Goal: Task Accomplishment & Management: Use online tool/utility

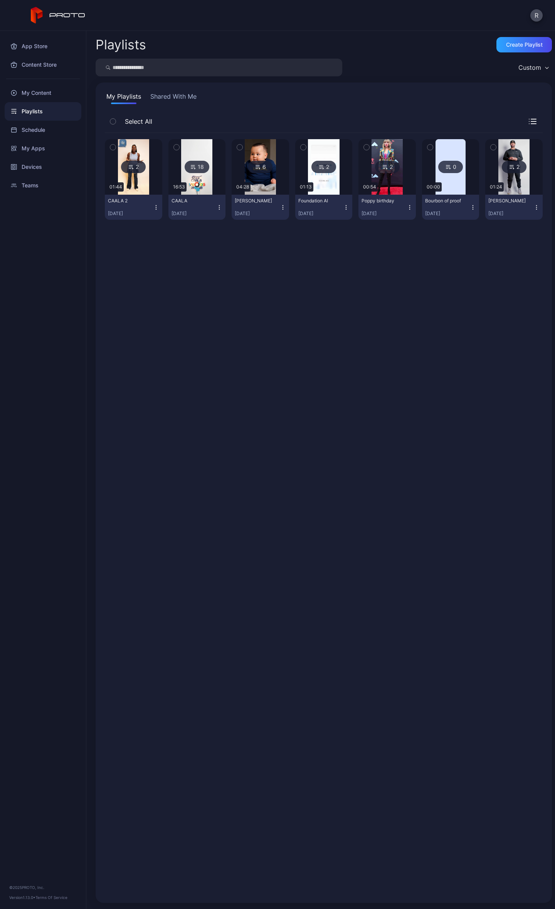
click at [202, 200] on div "CAALA" at bounding box center [193, 201] width 42 height 6
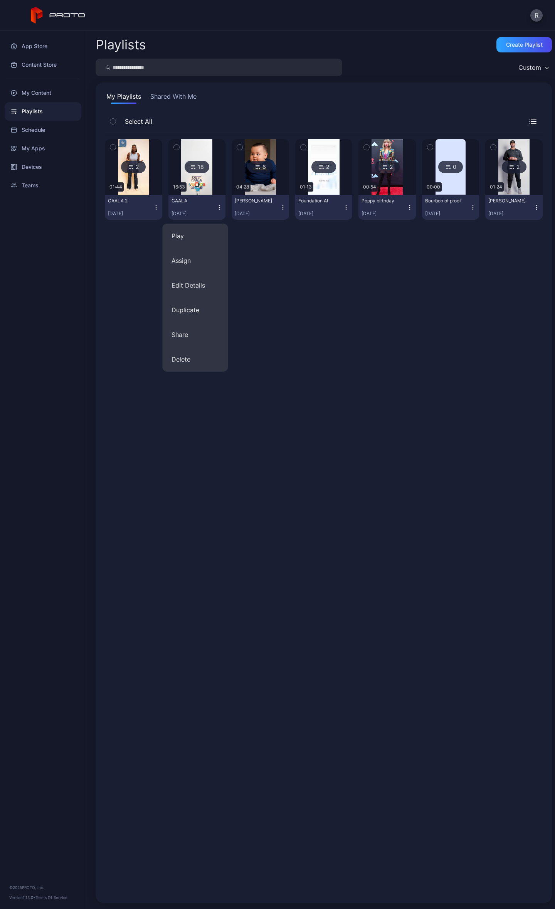
click at [202, 200] on div "CAALA" at bounding box center [193, 201] width 42 height 6
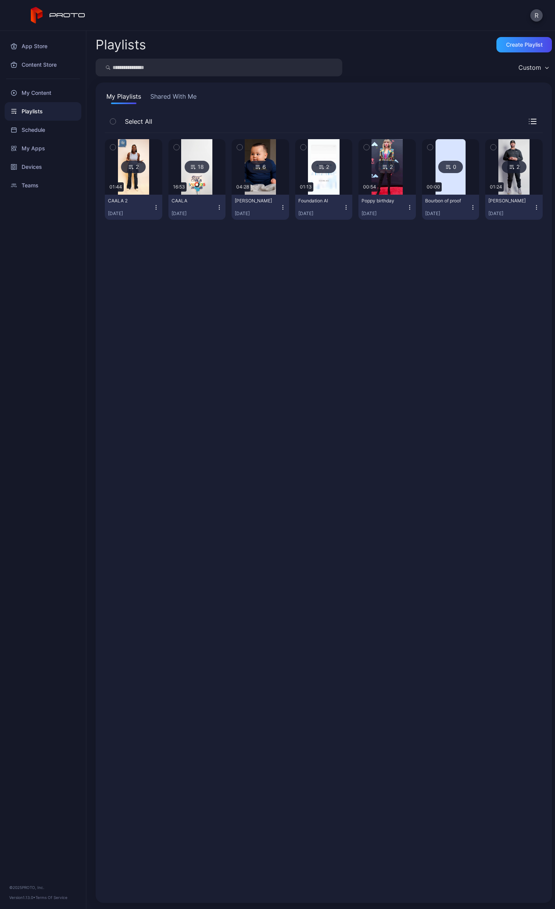
click at [202, 200] on div "CAALA" at bounding box center [193, 201] width 42 height 6
click at [206, 170] on img at bounding box center [196, 167] width 31 height 56
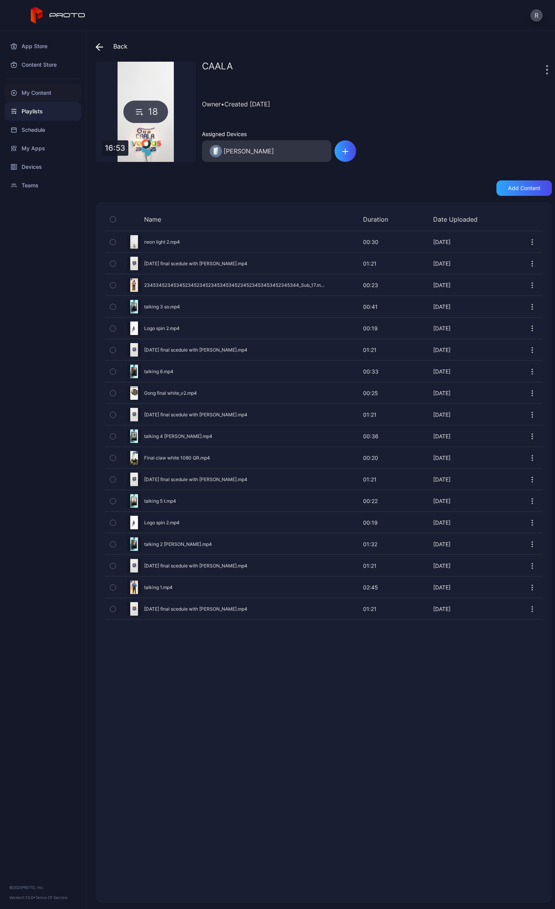
click at [42, 96] on div "My Content" at bounding box center [43, 93] width 77 height 19
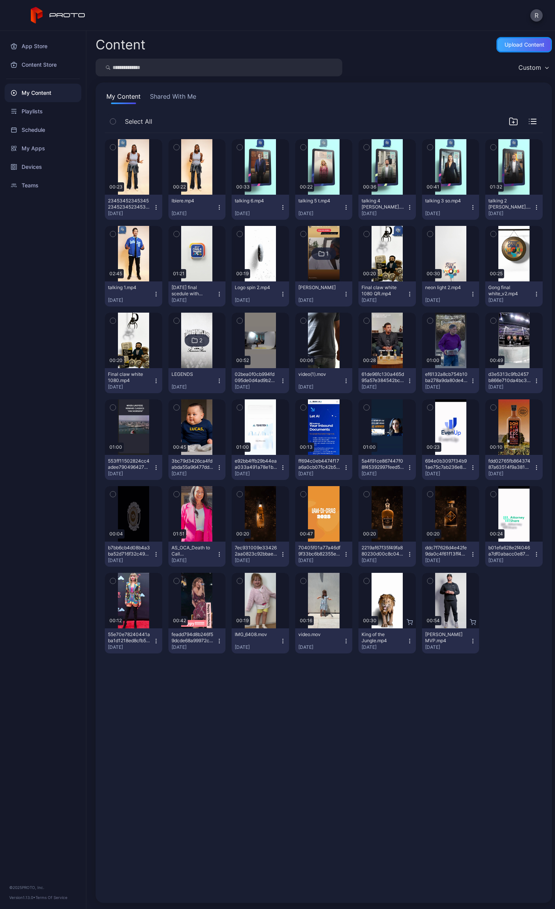
click at [515, 42] on div "Upload Content" at bounding box center [525, 45] width 40 height 6
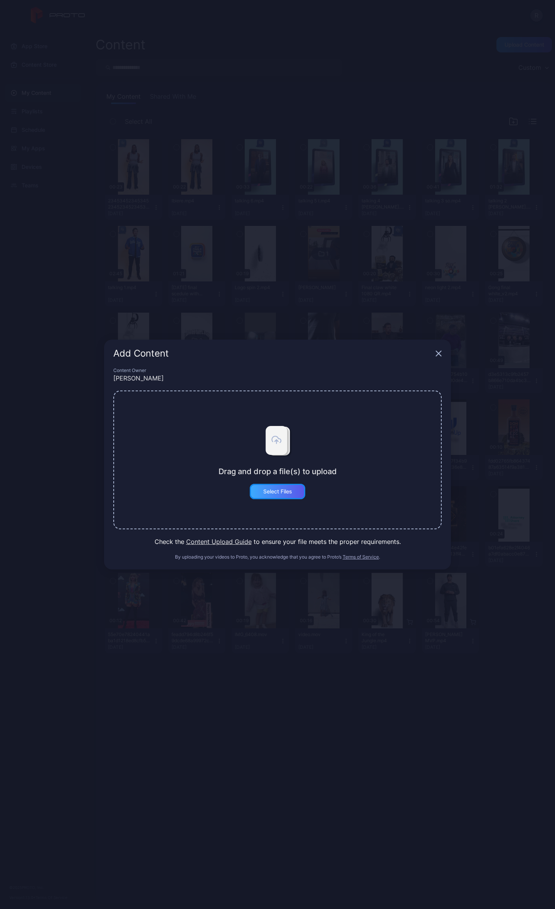
click at [265, 495] on div "Select Files" at bounding box center [278, 491] width 56 height 15
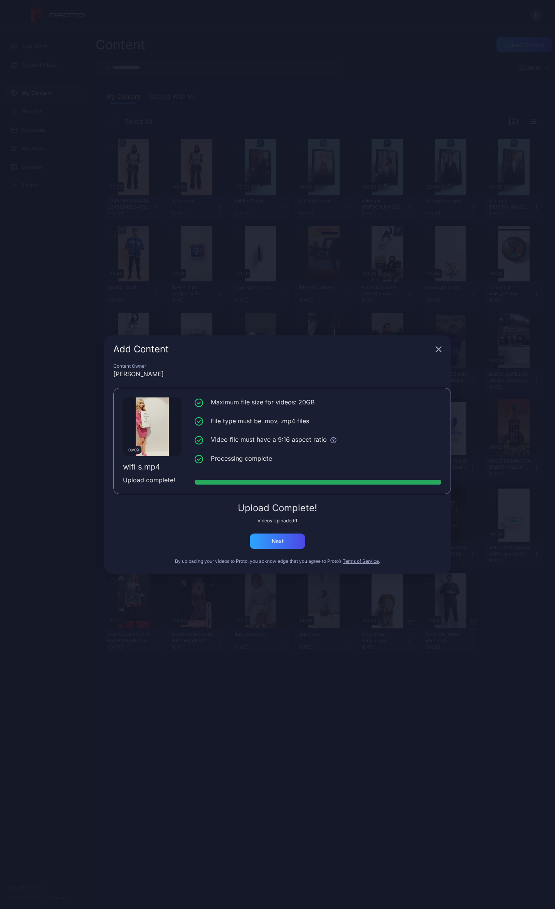
click at [71, 333] on div "Add Content Content Owner [PERSON_NAME] 00:09 wifi s.mp4 Upload complete! Maxim…" at bounding box center [277, 454] width 555 height 909
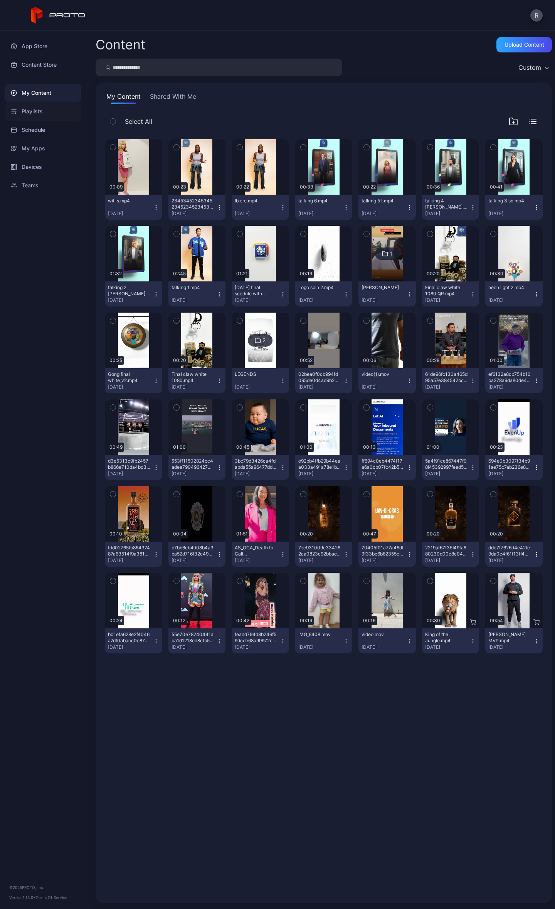
click at [33, 103] on div "Playlists" at bounding box center [43, 111] width 77 height 19
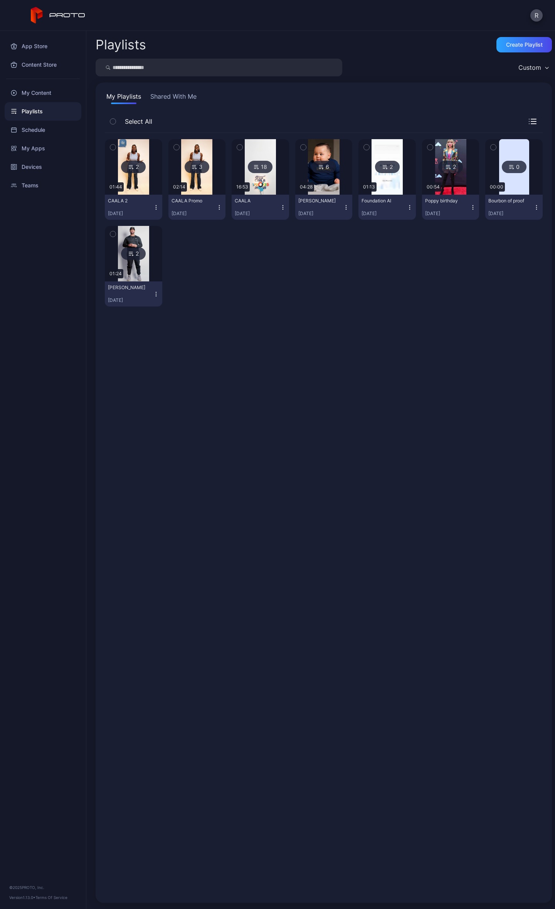
click at [197, 199] on div "CAALA Promo" at bounding box center [193, 201] width 42 height 6
click at [198, 178] on img at bounding box center [196, 167] width 31 height 56
click at [140, 206] on div "CAALA 2 [DATE]" at bounding box center [130, 207] width 45 height 19
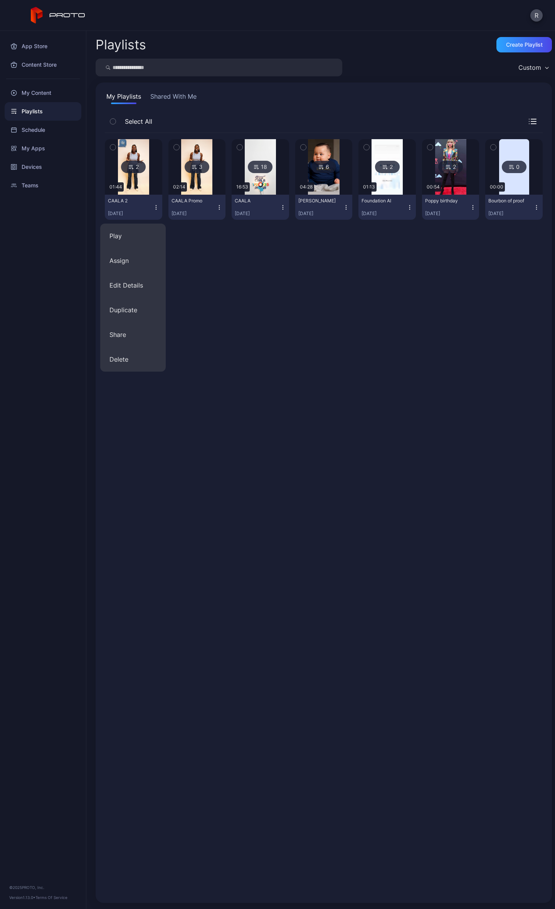
click at [140, 206] on div "CAALA 2 [DATE]" at bounding box center [130, 207] width 45 height 19
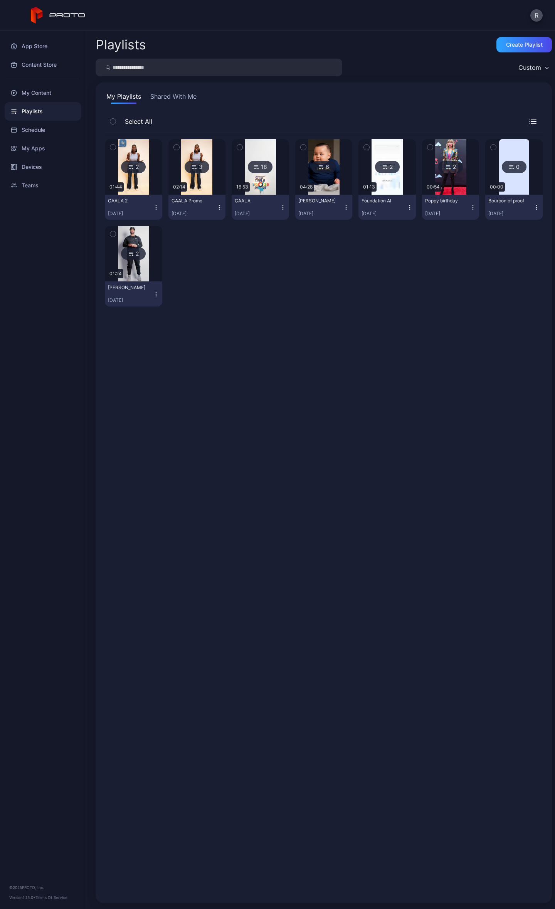
click at [253, 179] on img at bounding box center [260, 167] width 31 height 56
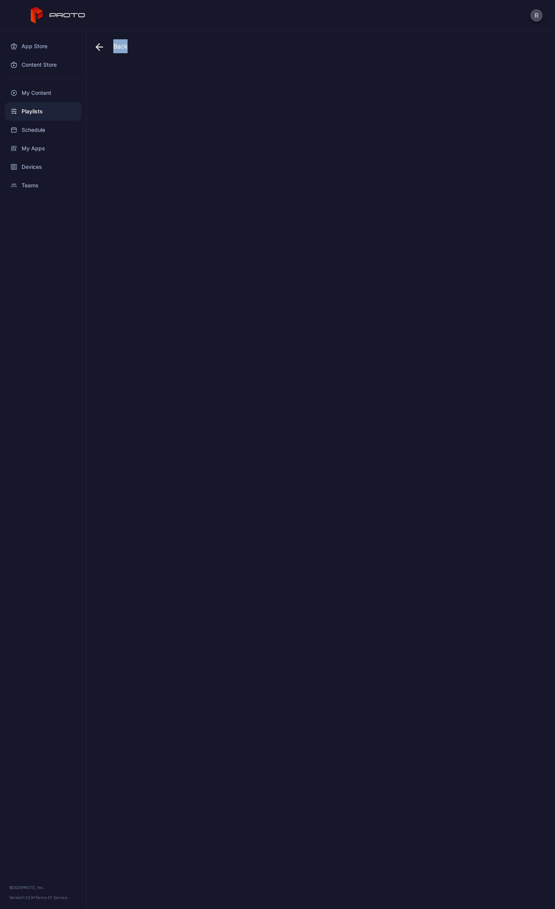
click at [253, 179] on div at bounding box center [324, 482] width 457 height 841
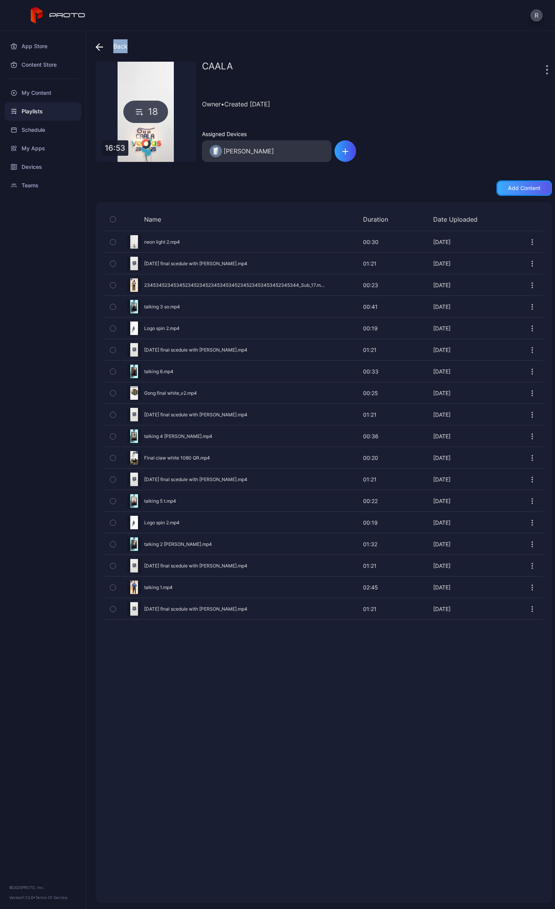
click at [524, 193] on div "Add content" at bounding box center [525, 187] width 56 height 15
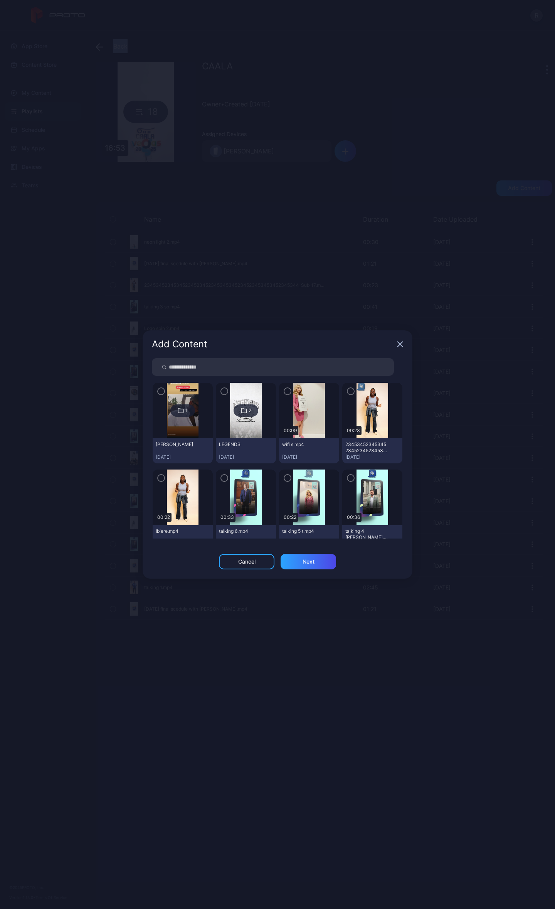
click at [285, 393] on icon "button" at bounding box center [288, 391] width 6 height 8
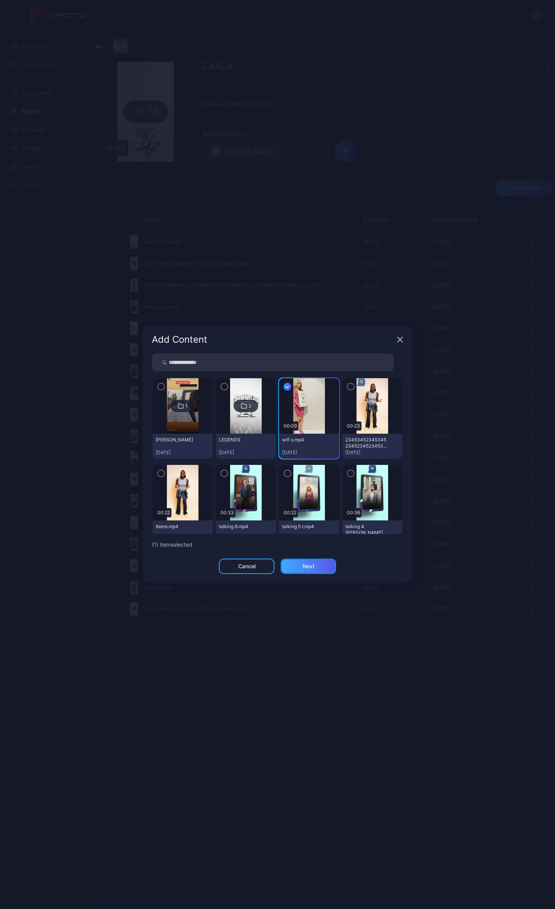
click at [308, 567] on div "Next" at bounding box center [309, 566] width 12 height 6
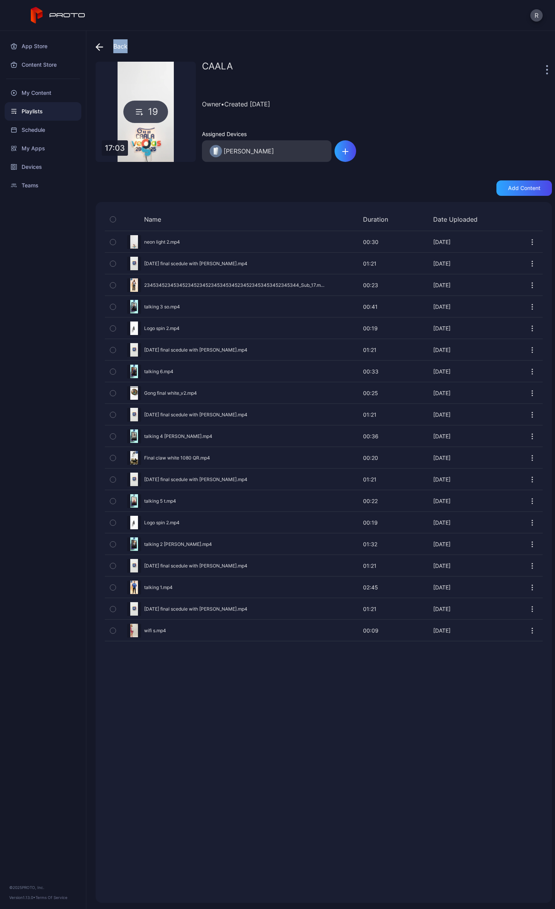
click at [529, 635] on icon "button" at bounding box center [533, 631] width 8 height 8
click at [495, 657] on button "Duplicate" at bounding box center [506, 661] width 66 height 25
click at [532, 653] on icon "button" at bounding box center [532, 652] width 1 height 1
click at [497, 684] on button "Duplicate" at bounding box center [506, 683] width 66 height 25
click at [529, 656] on icon "button" at bounding box center [533, 653] width 8 height 8
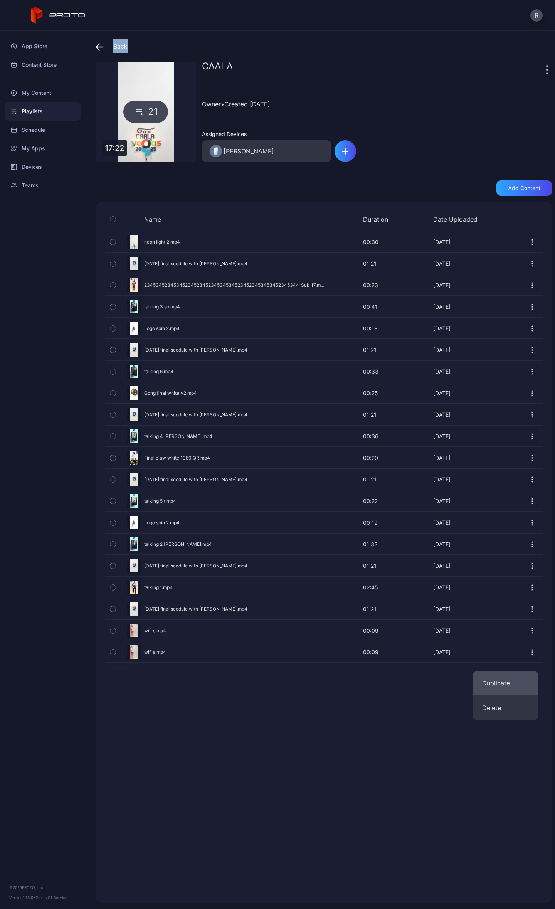
click at [500, 681] on button "Duplicate" at bounding box center [506, 683] width 66 height 25
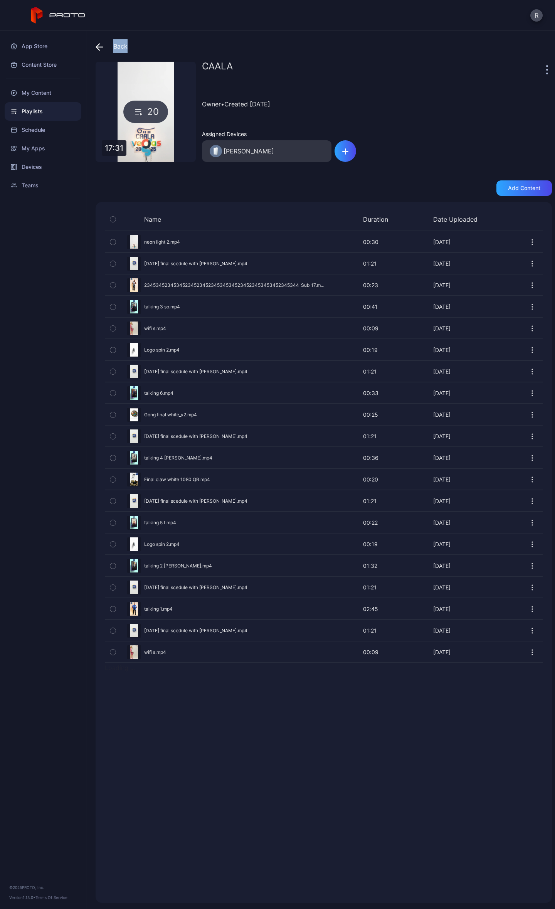
click at [529, 656] on icon "button" at bounding box center [533, 653] width 8 height 8
click at [502, 681] on button "Duplicate" at bounding box center [506, 683] width 66 height 25
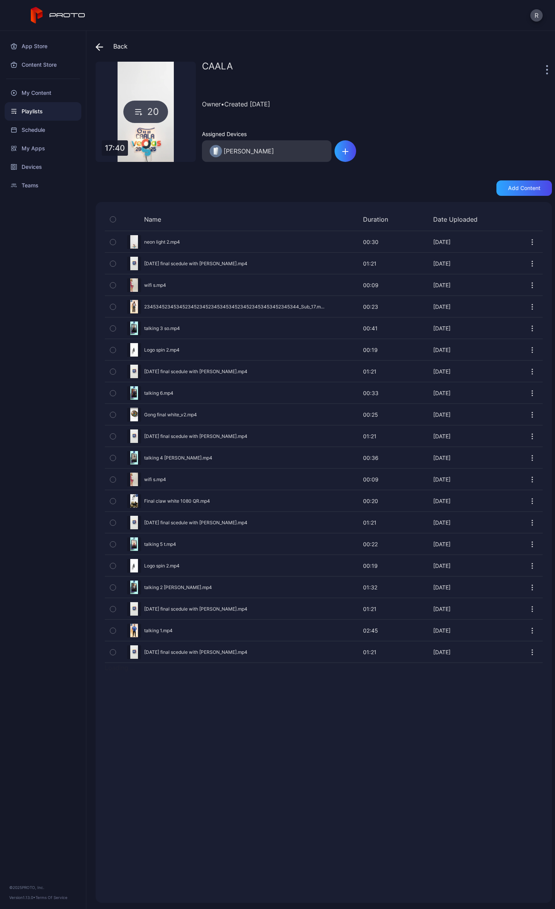
click at [105, 49] on span at bounding box center [102, 46] width 12 height 14
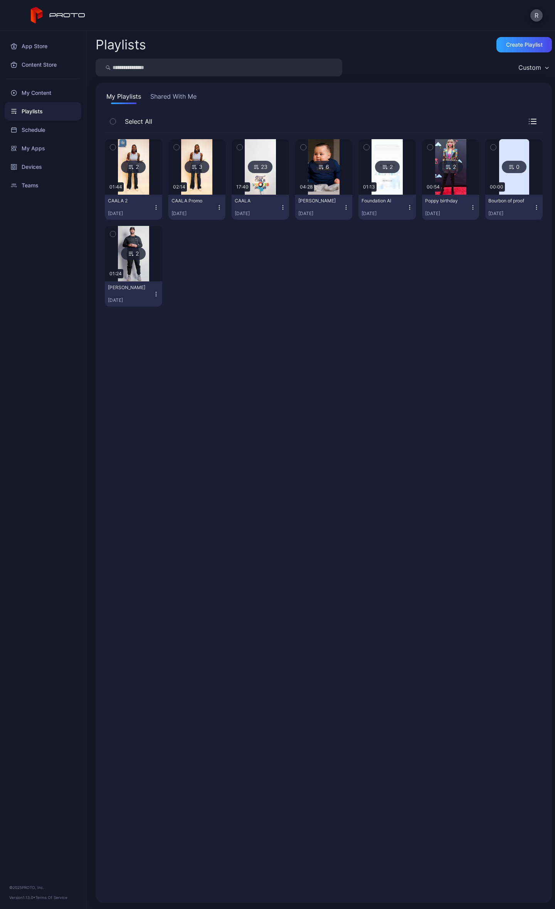
click at [141, 189] on img at bounding box center [133, 167] width 31 height 56
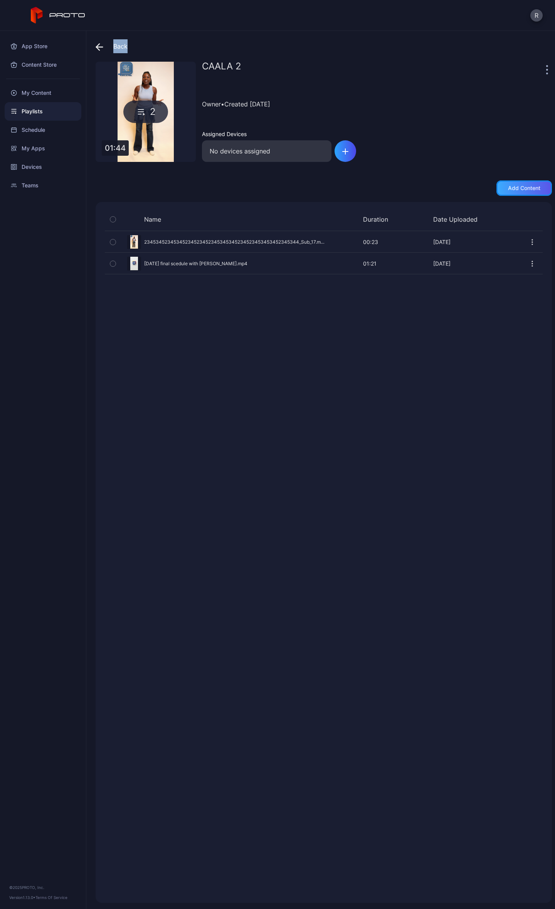
click at [521, 187] on div "Add content" at bounding box center [524, 188] width 32 height 6
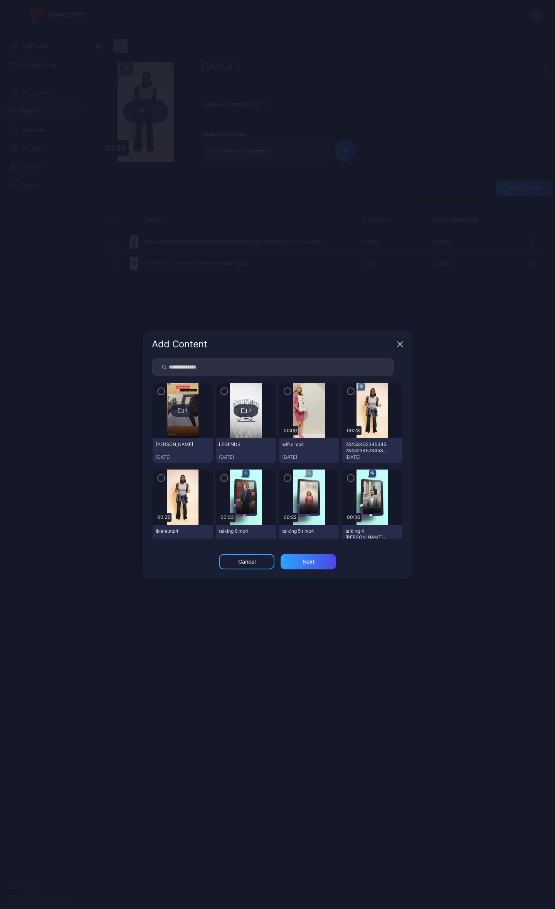
click at [285, 389] on icon "button" at bounding box center [288, 391] width 6 height 8
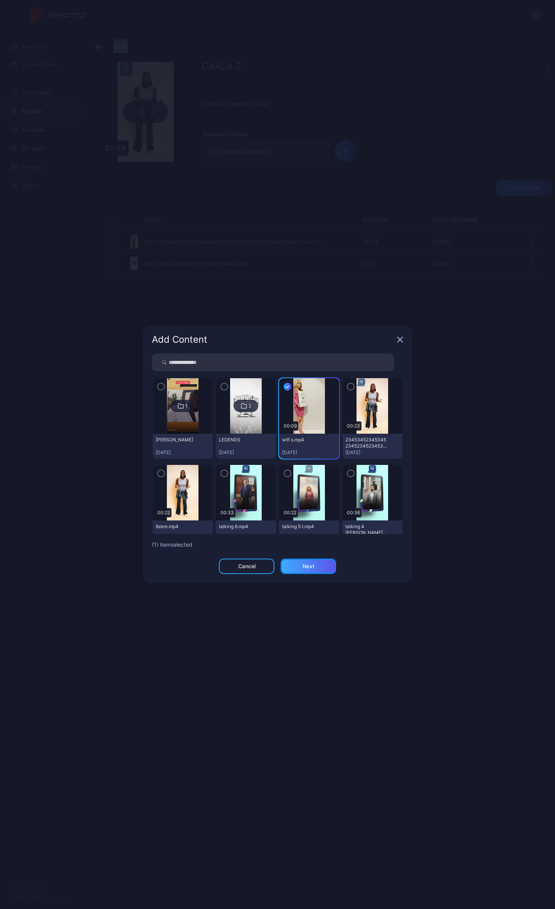
click at [315, 563] on div "Next" at bounding box center [309, 566] width 56 height 15
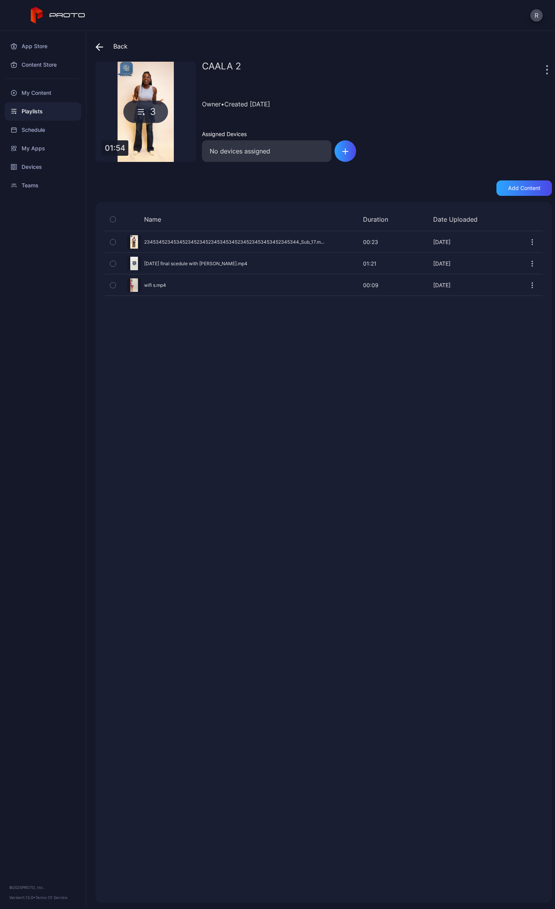
click at [96, 45] on icon at bounding box center [100, 47] width 8 height 8
